Goal: Find specific page/section: Find specific page/section

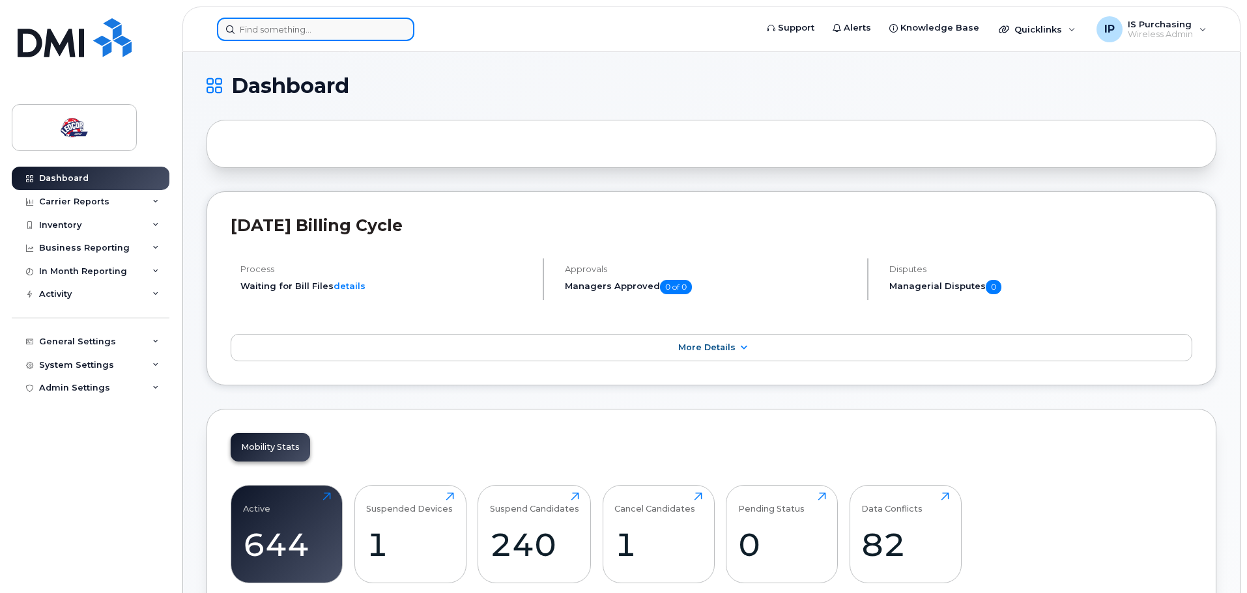
click at [251, 33] on input at bounding box center [315, 29] width 197 height 23
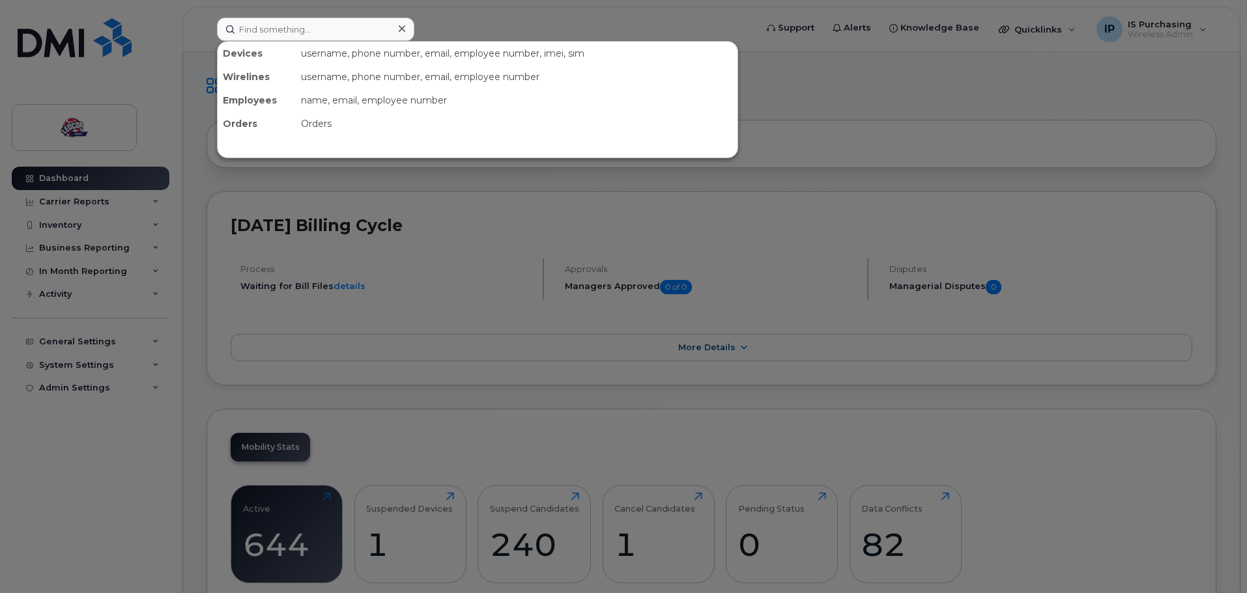
click at [250, 79] on div "Wirelines" at bounding box center [257, 76] width 78 height 23
click at [266, 33] on input at bounding box center [315, 29] width 197 height 23
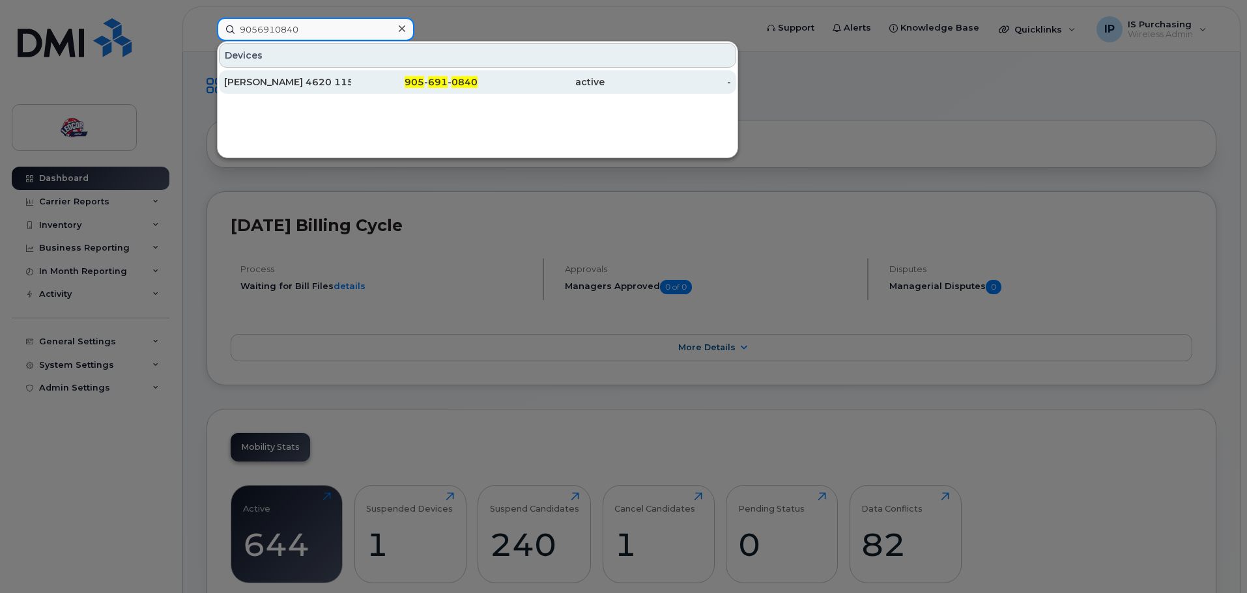
type input "9056910840"
click at [273, 83] on div "[PERSON_NAME] 4620 115 40" at bounding box center [287, 82] width 127 height 13
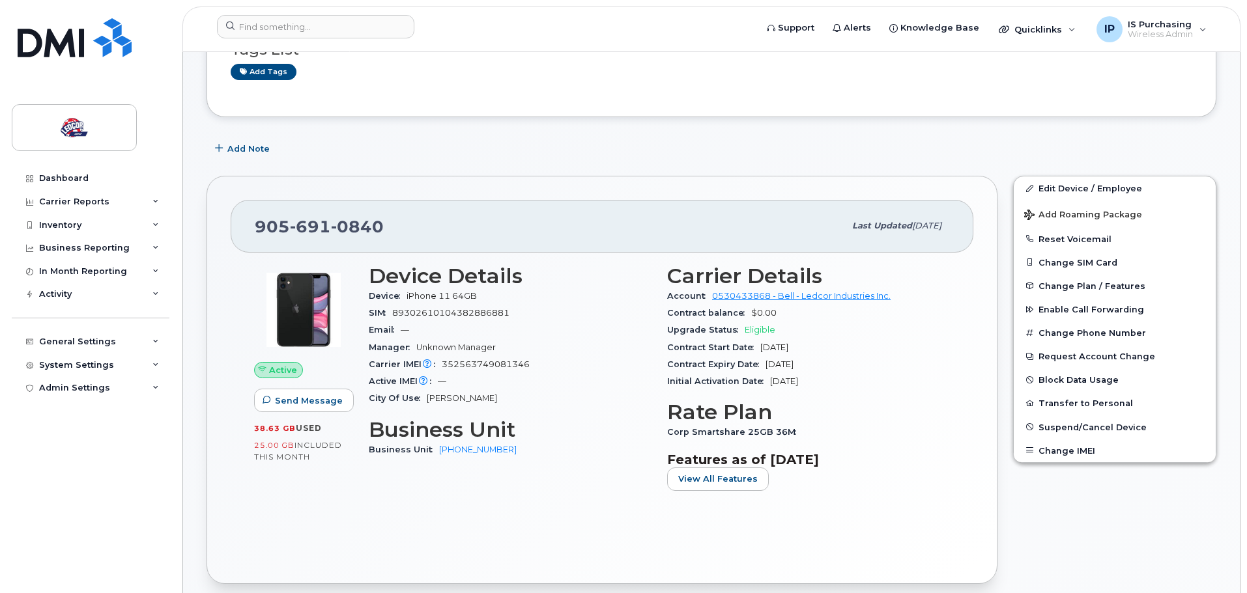
scroll to position [130, 0]
